Goal: Transaction & Acquisition: Purchase product/service

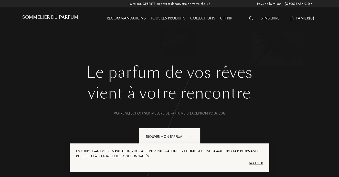
select select "FR"
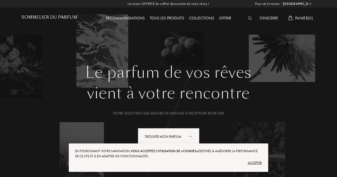
click at [254, 161] on div "Accepter" at bounding box center [168, 163] width 187 height 8
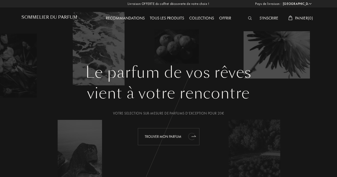
click at [178, 133] on div "Trouver mon parfum" at bounding box center [169, 136] width 62 height 17
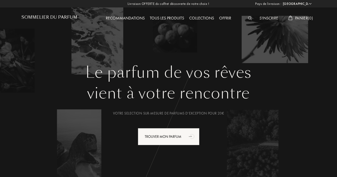
click at [166, 18] on div "Tous les produits" at bounding box center [166, 18] width 39 height 7
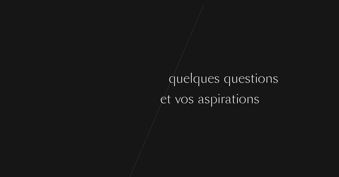
click at [203, 51] on div "C o m m e n ç o n s p a r q u e l q u e s q u e s t i o n s s u r v o s g o û t…" at bounding box center [169, 88] width 339 height 177
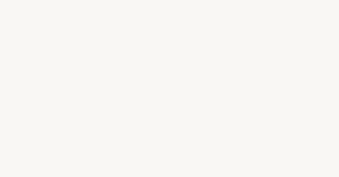
select select "FR"
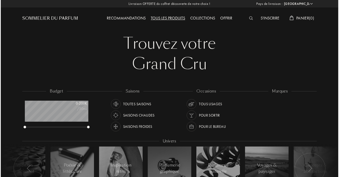
scroll to position [26, 63]
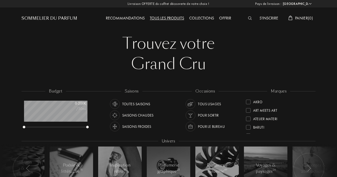
click at [251, 18] on div at bounding box center [251, 18] width 12 height 7
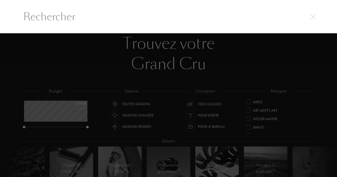
scroll to position [0, 0]
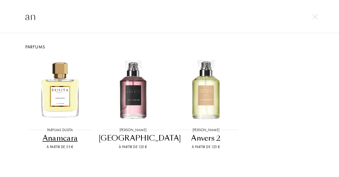
type input "a"
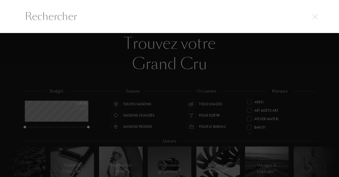
click at [103, 66] on div at bounding box center [169, 105] width 339 height 144
